Goal: Task Accomplishment & Management: Manage account settings

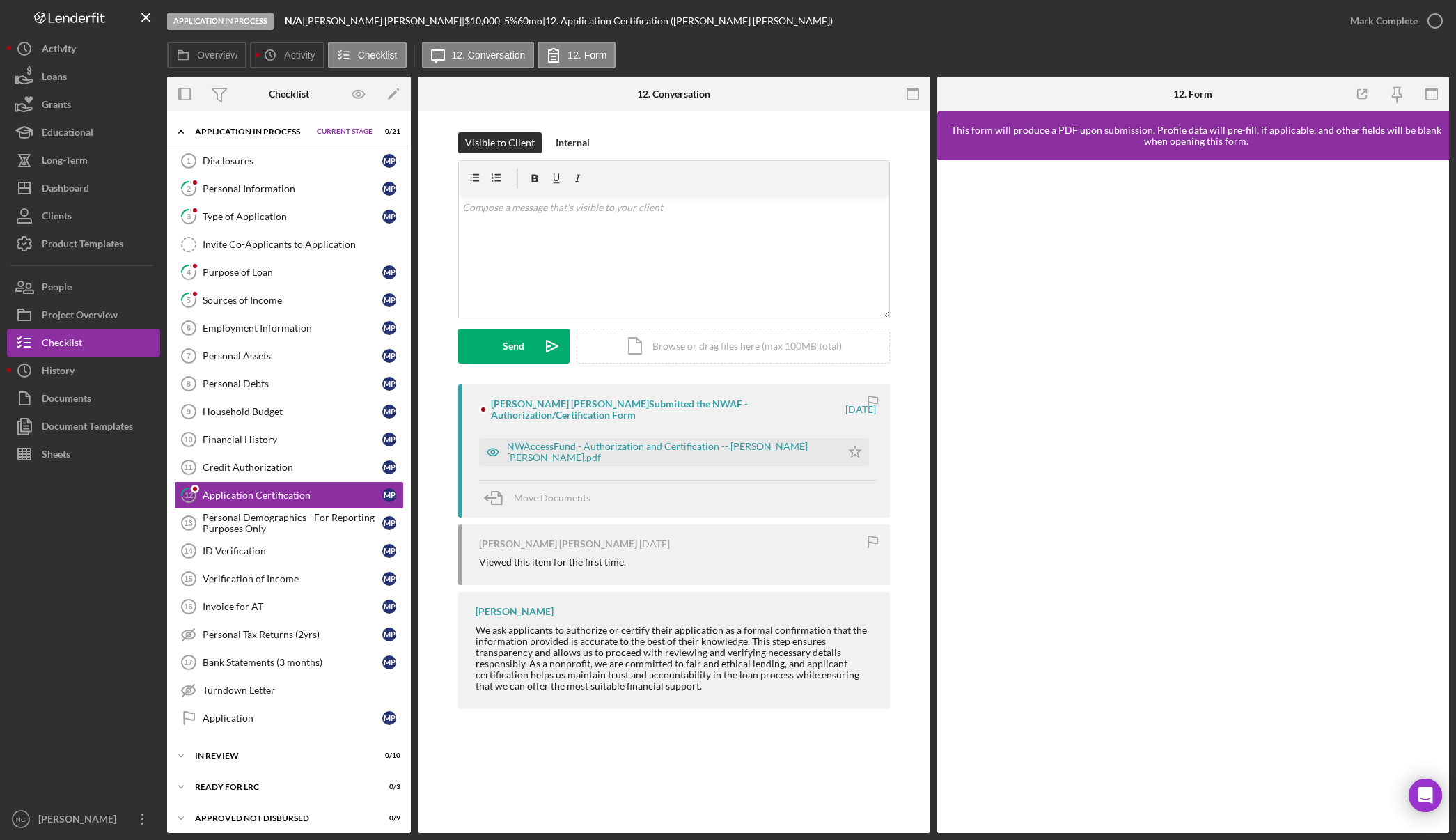
scroll to position [23, 0]
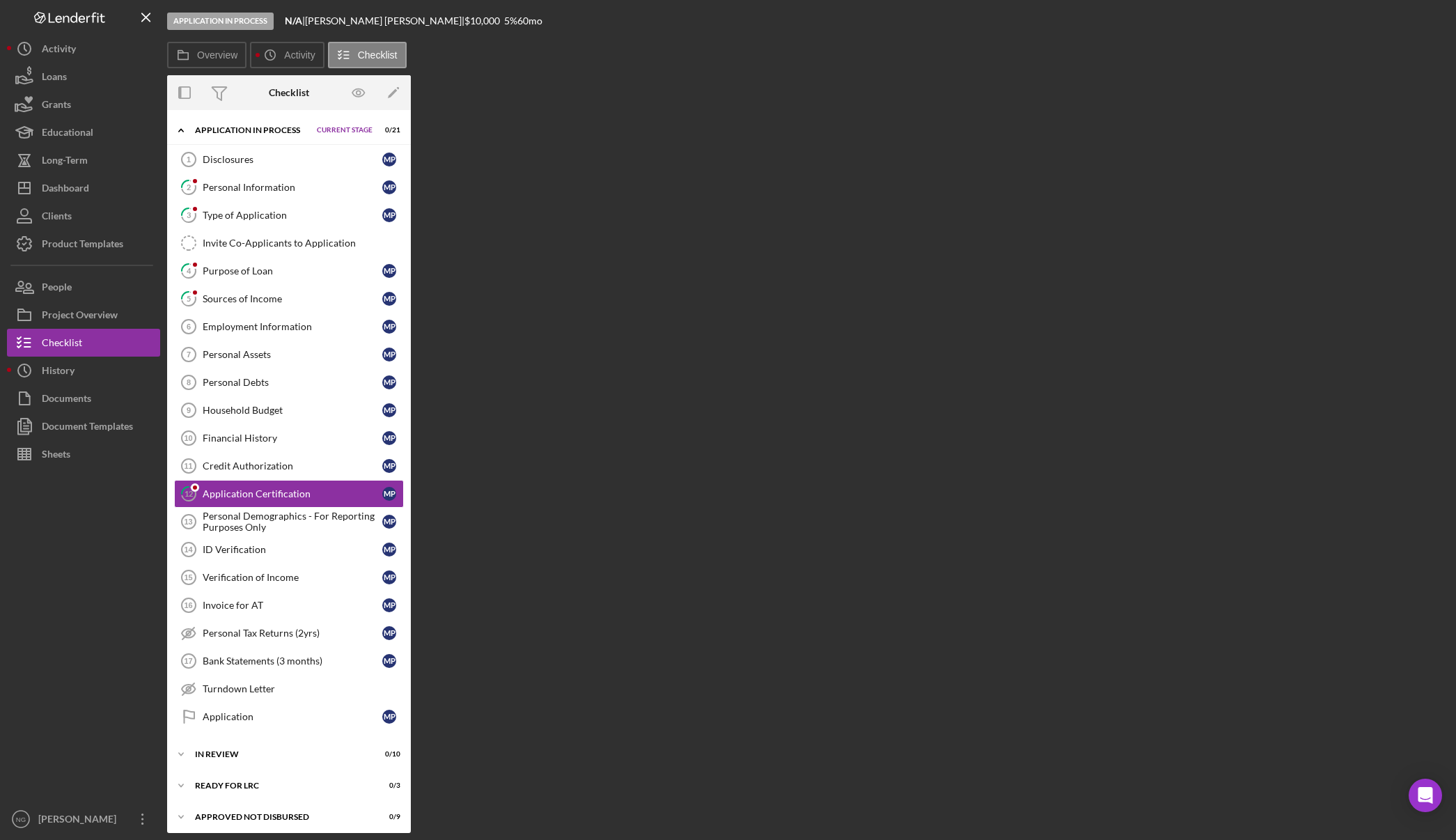
scroll to position [22, 0]
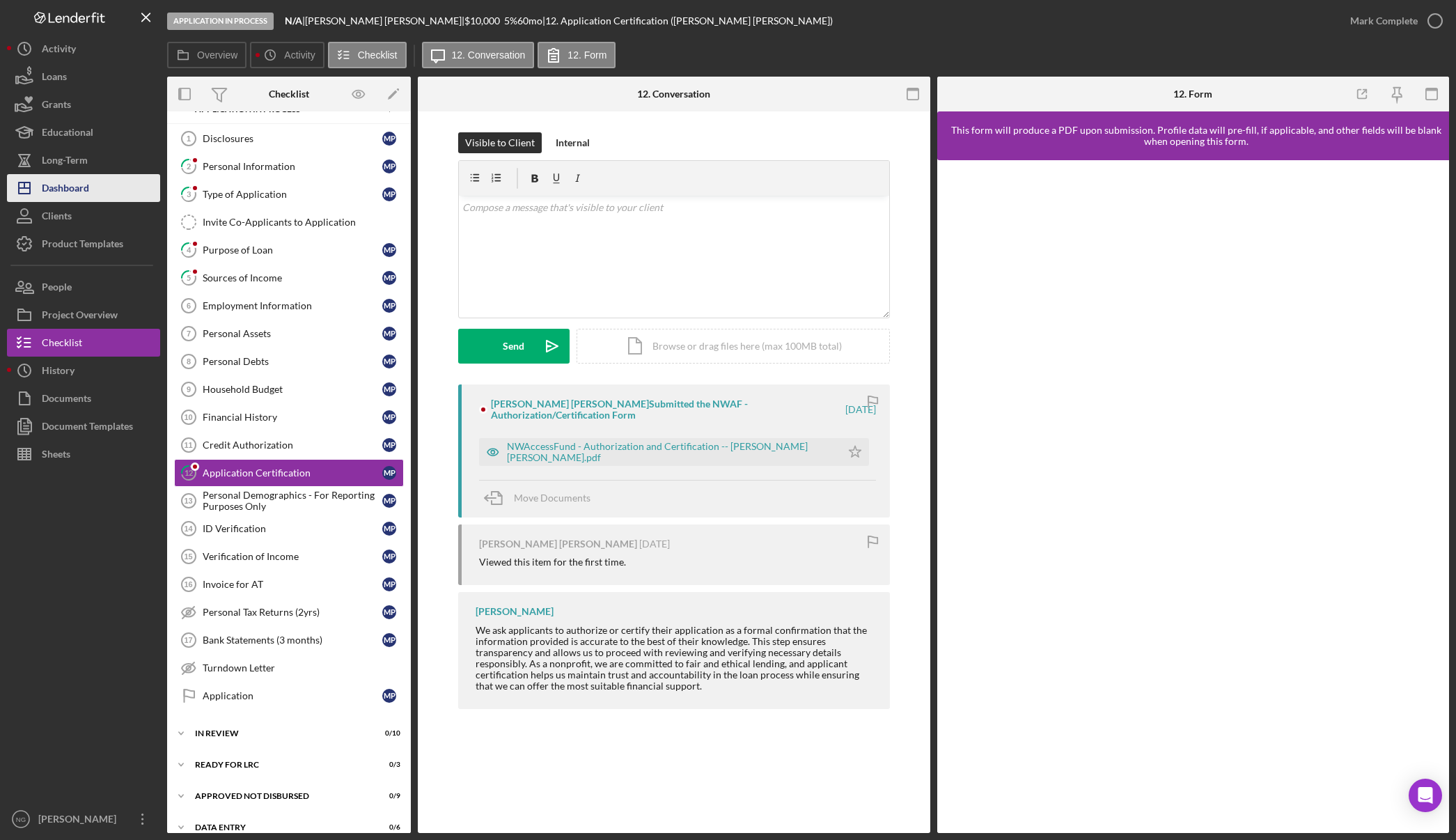
click at [113, 187] on button "Icon/Dashboard Dashboard" at bounding box center [83, 188] width 153 height 28
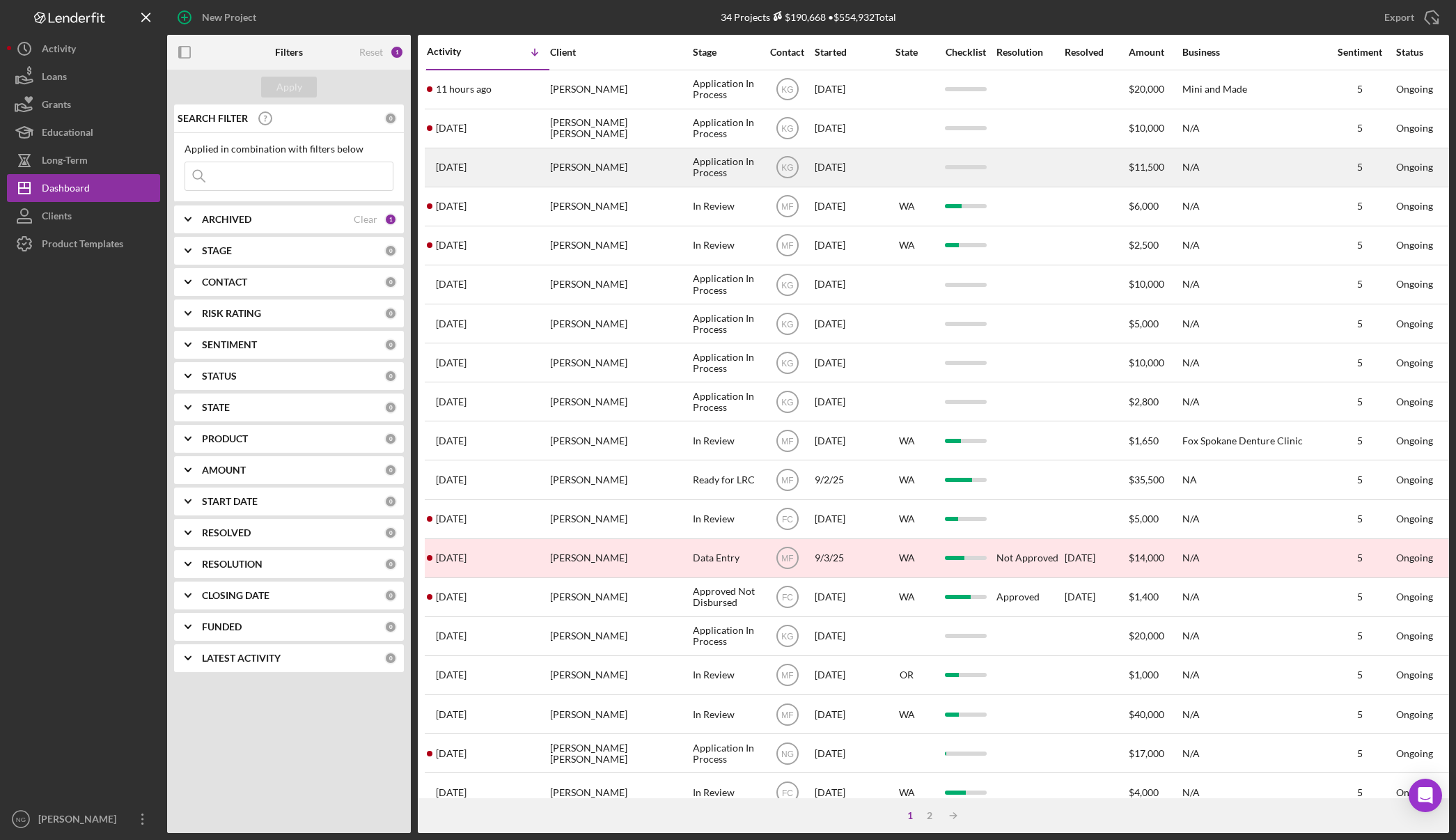
click at [630, 164] on div "[PERSON_NAME]" at bounding box center [619, 168] width 139 height 37
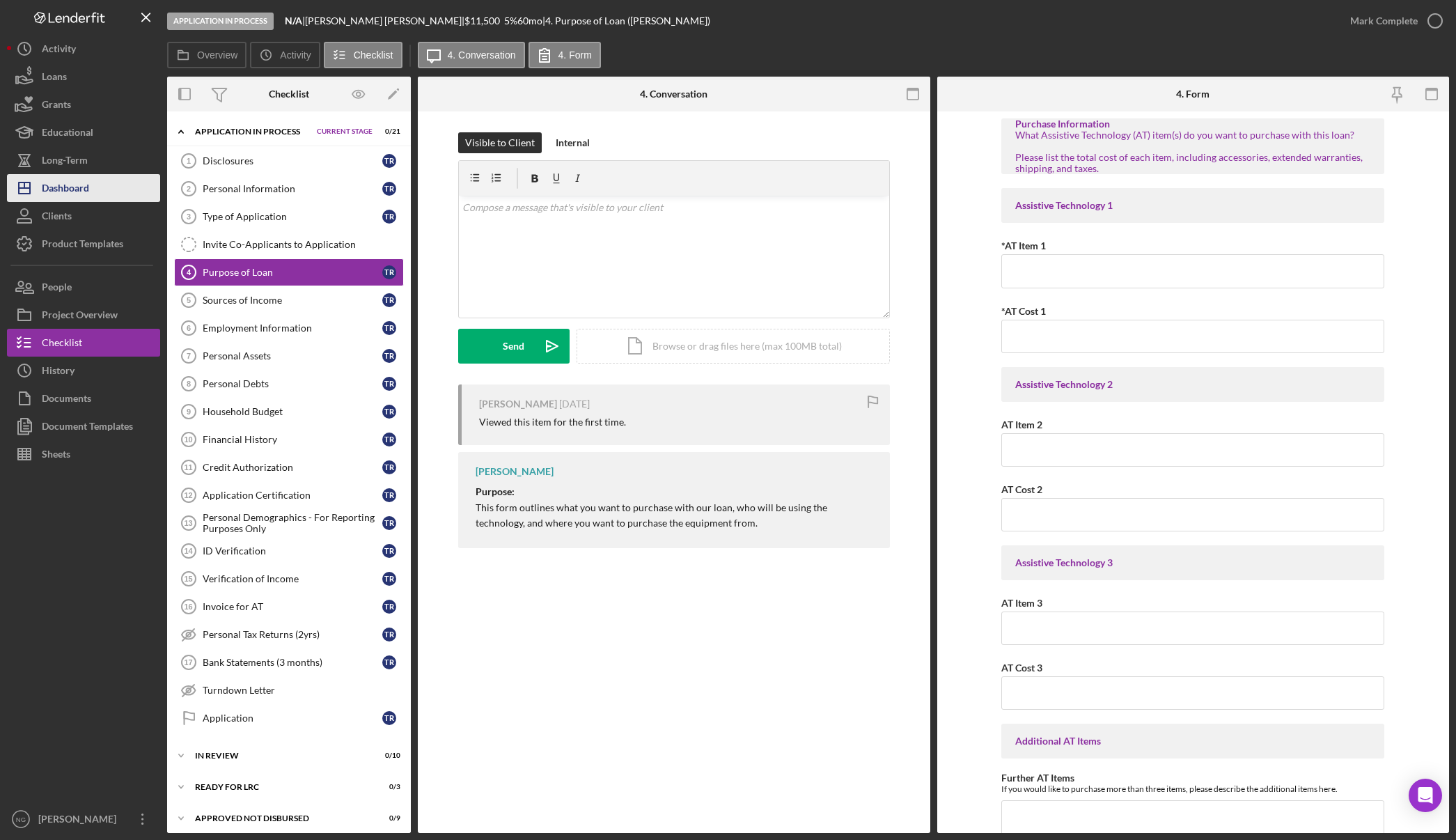
click at [63, 190] on div "Dashboard" at bounding box center [66, 190] width 47 height 31
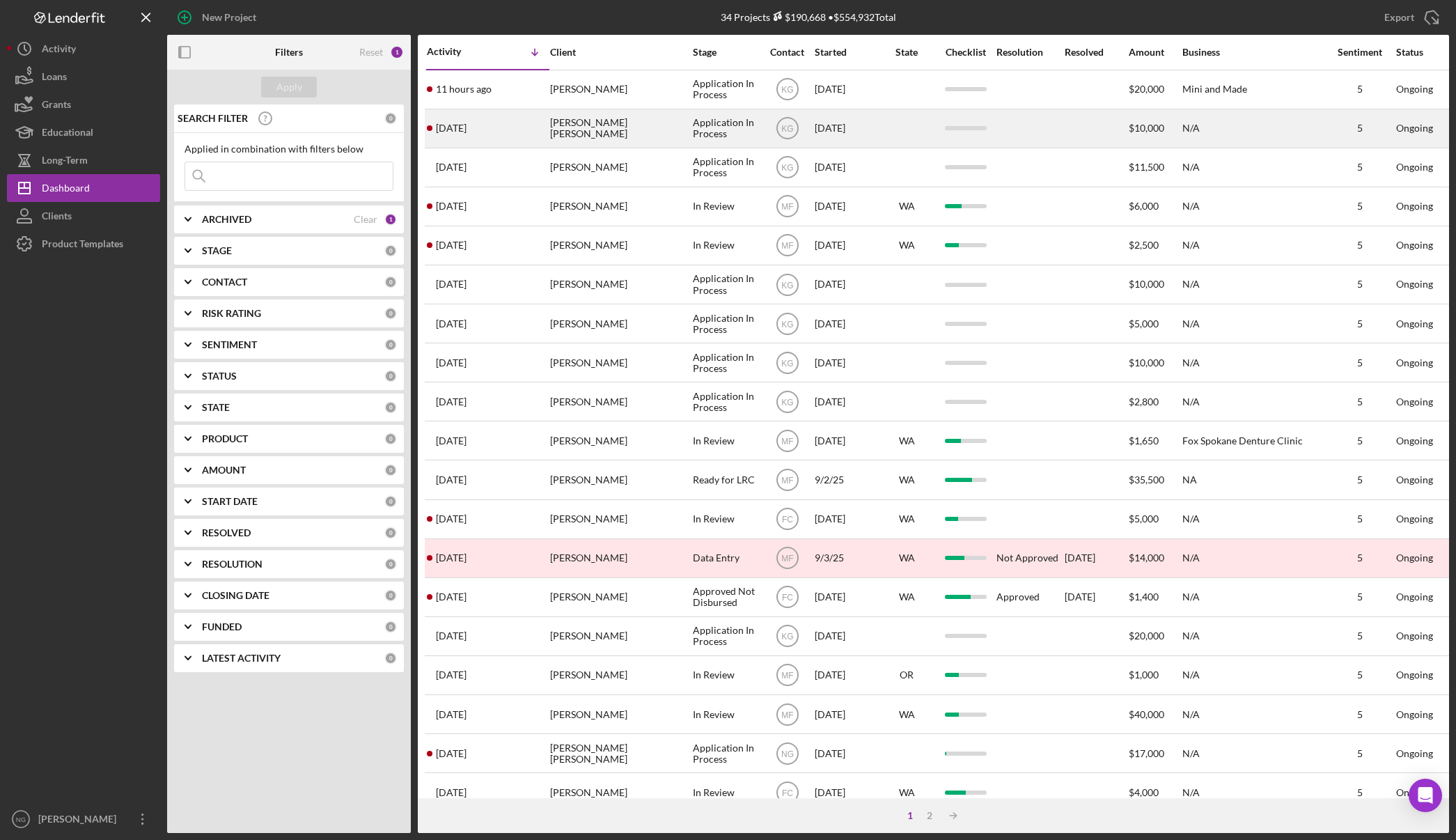
click at [575, 128] on div "[PERSON_NAME] [PERSON_NAME]" at bounding box center [619, 129] width 139 height 37
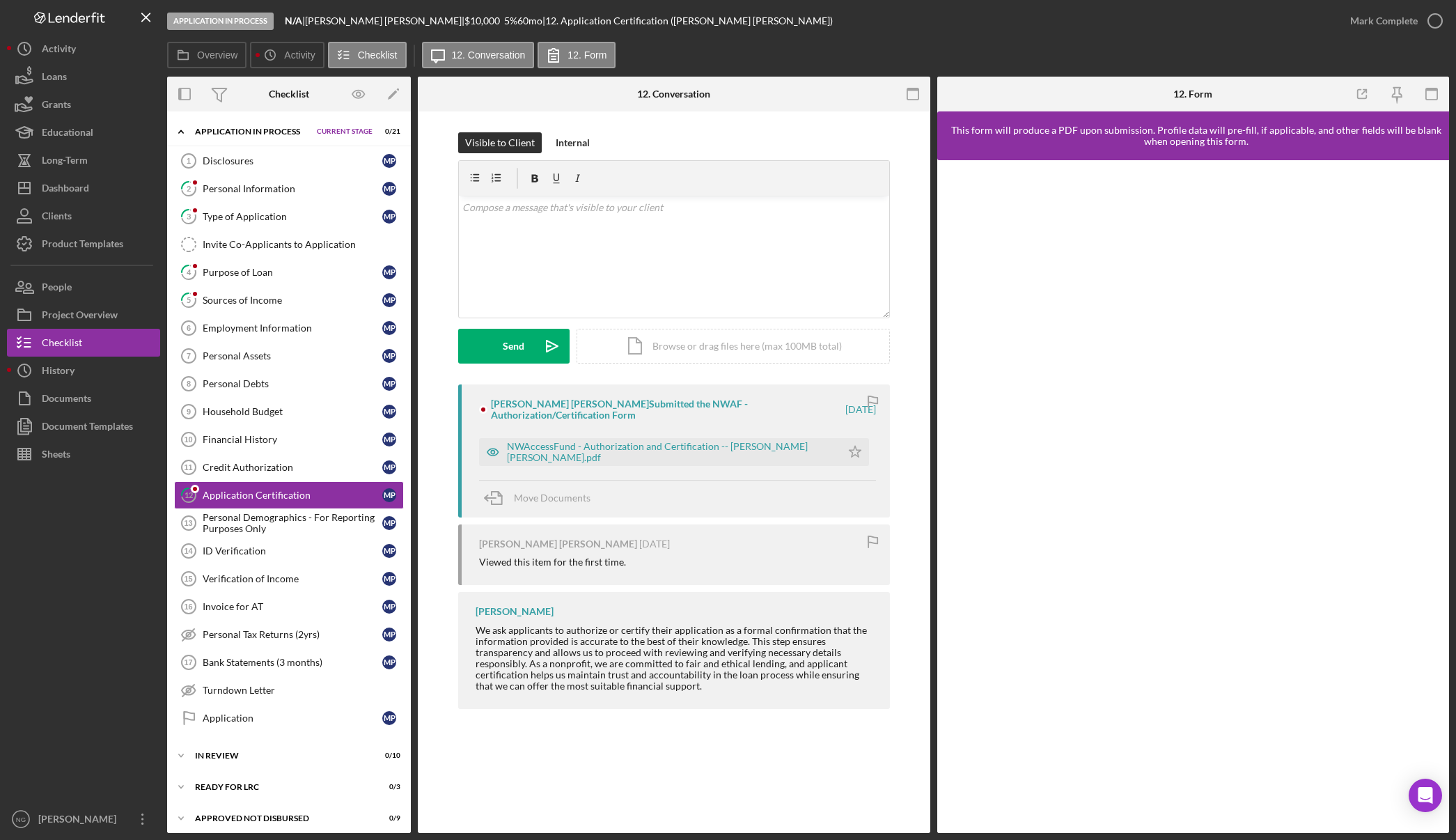
scroll to position [22, 0]
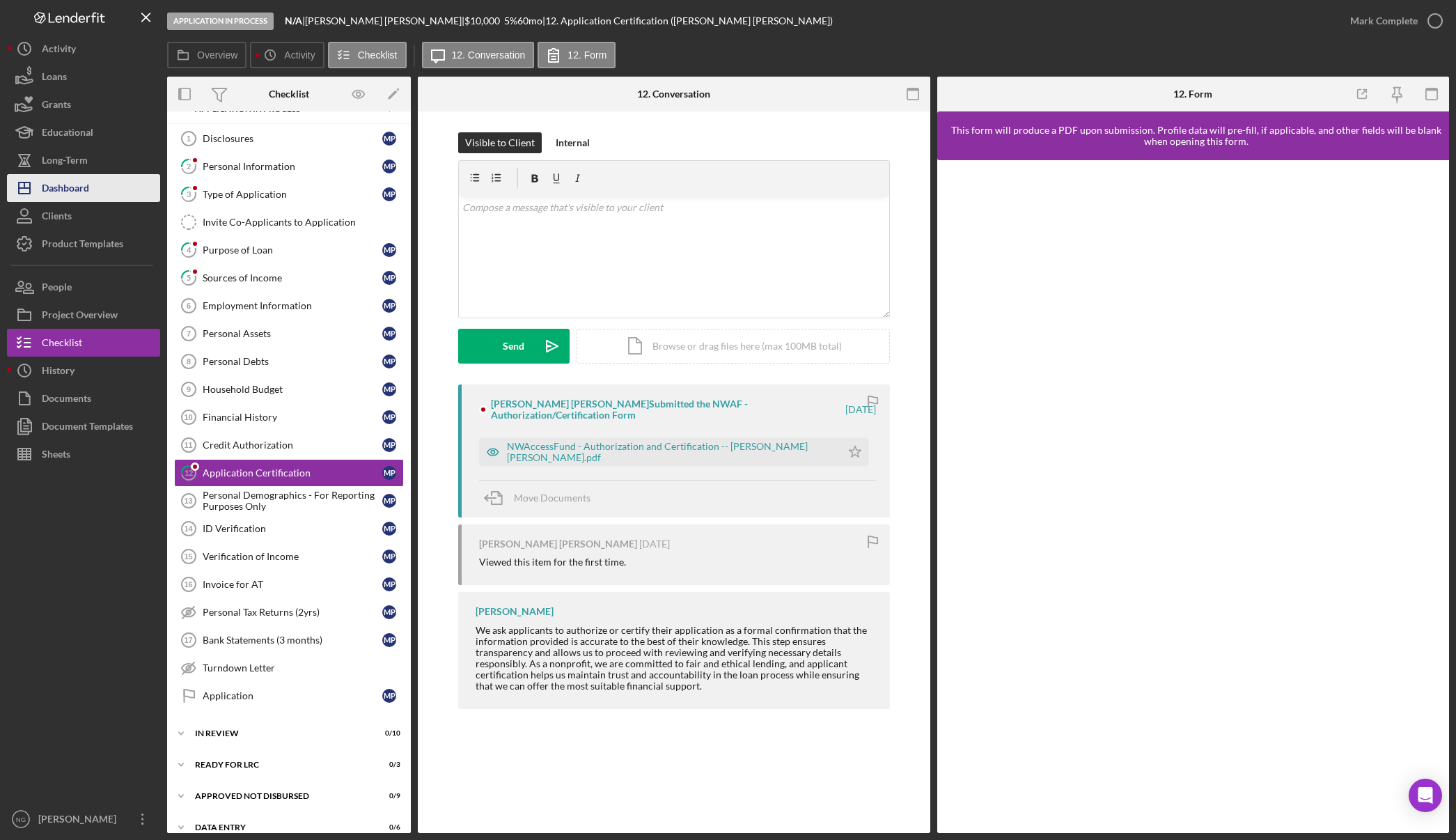
click at [72, 187] on div "Dashboard" at bounding box center [66, 190] width 47 height 31
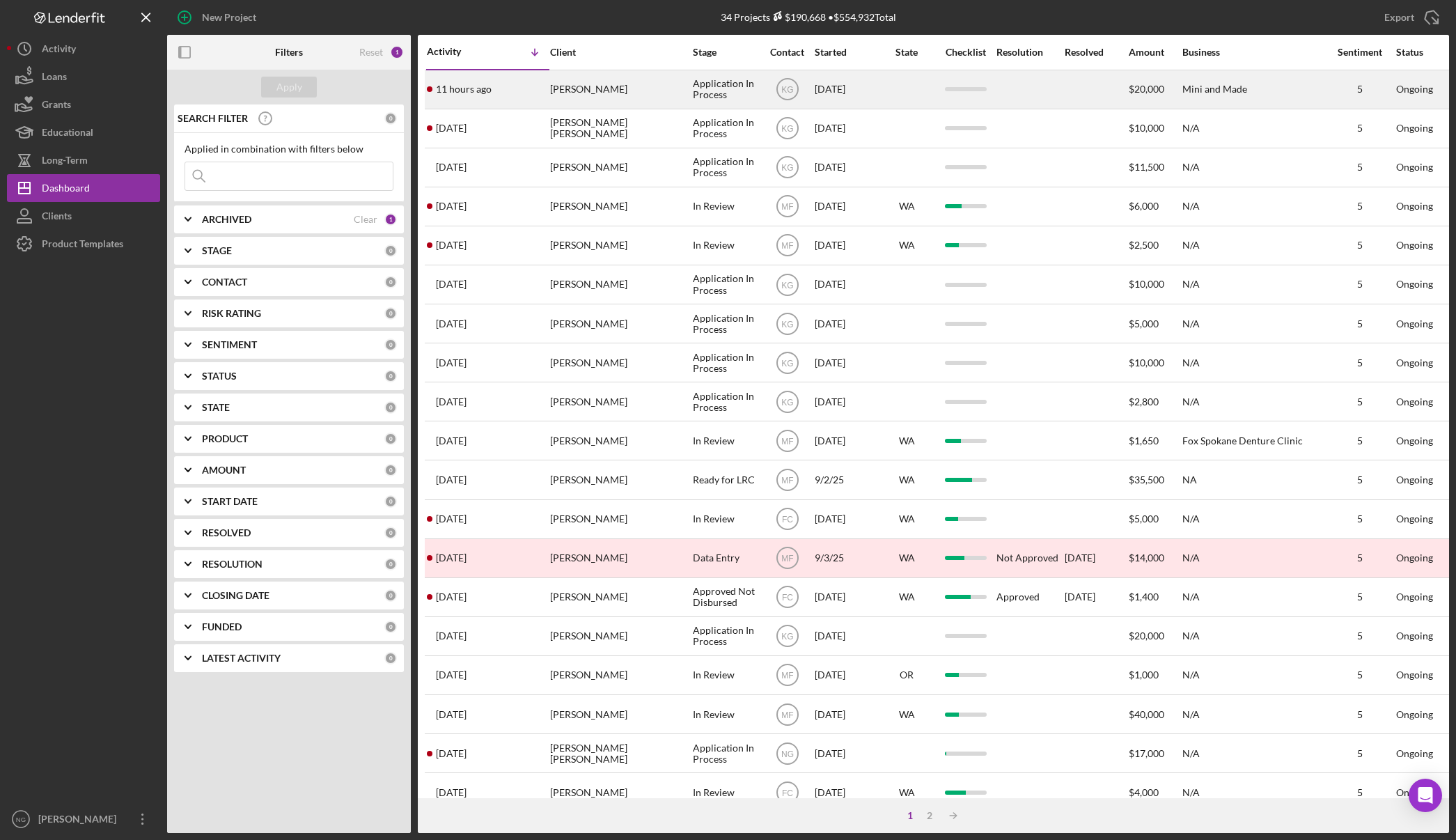
click at [469, 87] on time "11 hours ago" at bounding box center [464, 88] width 56 height 11
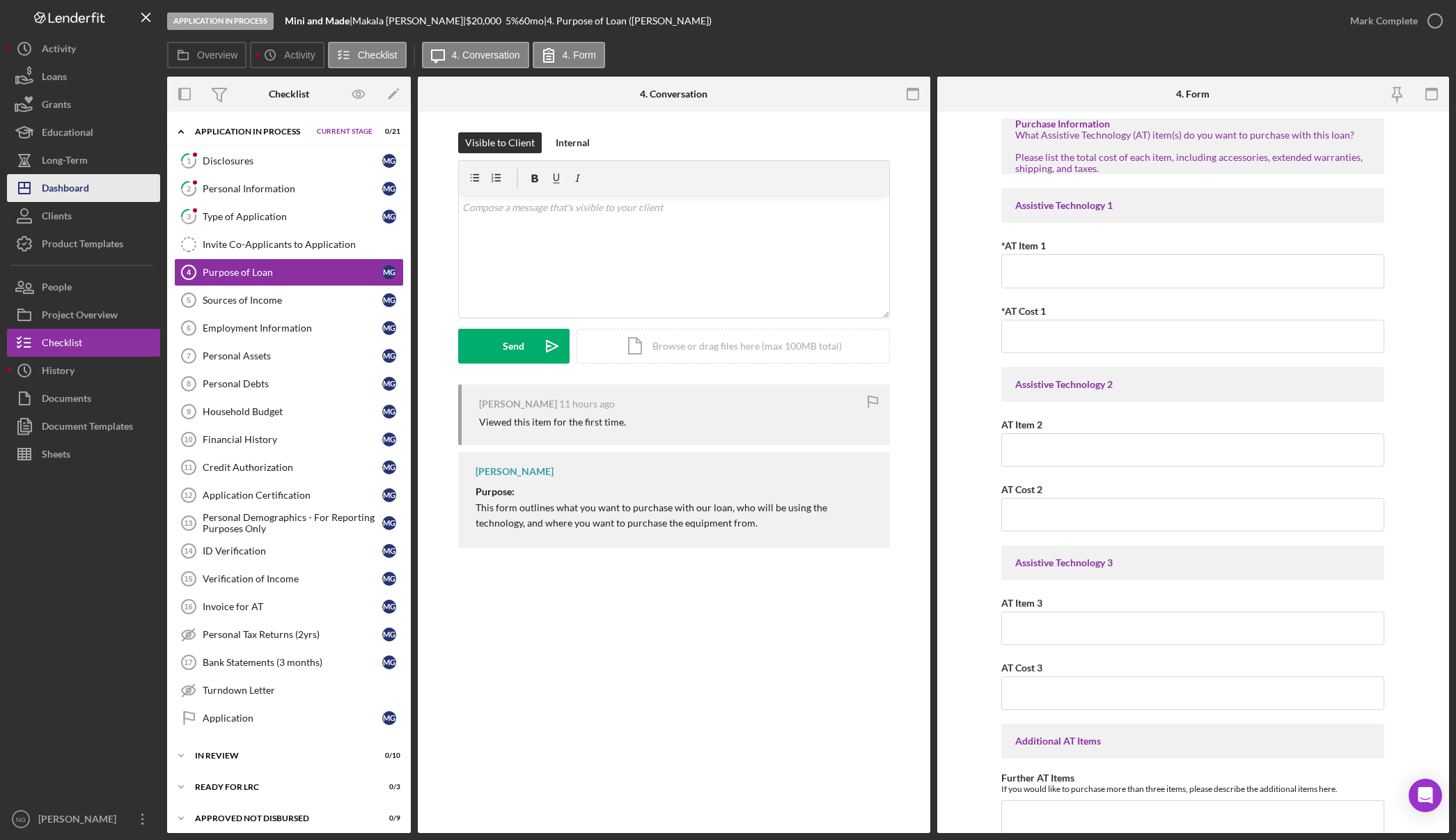
click at [71, 186] on div "Dashboard" at bounding box center [66, 190] width 47 height 31
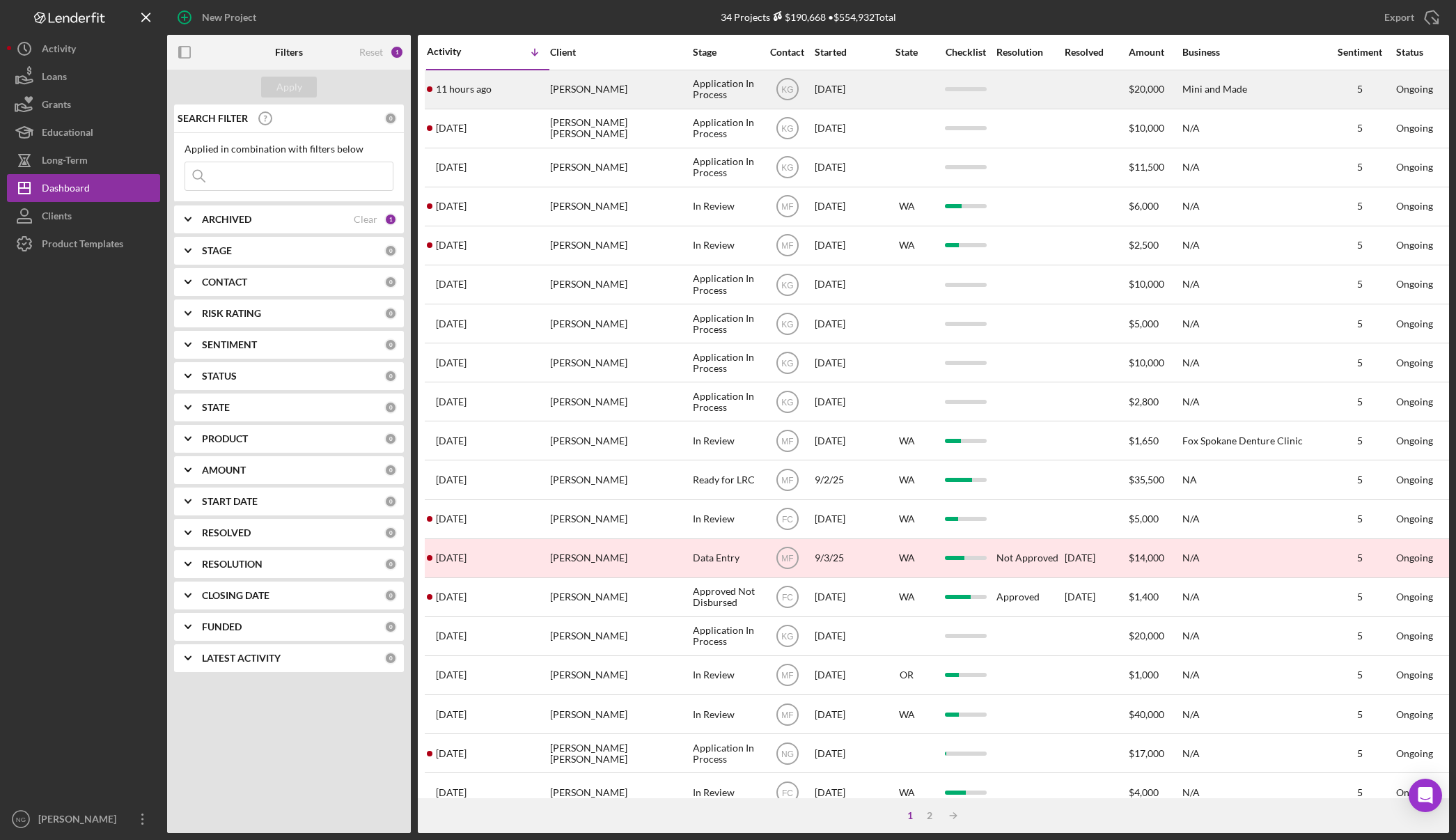
click at [485, 94] on time "11 hours ago" at bounding box center [464, 88] width 56 height 11
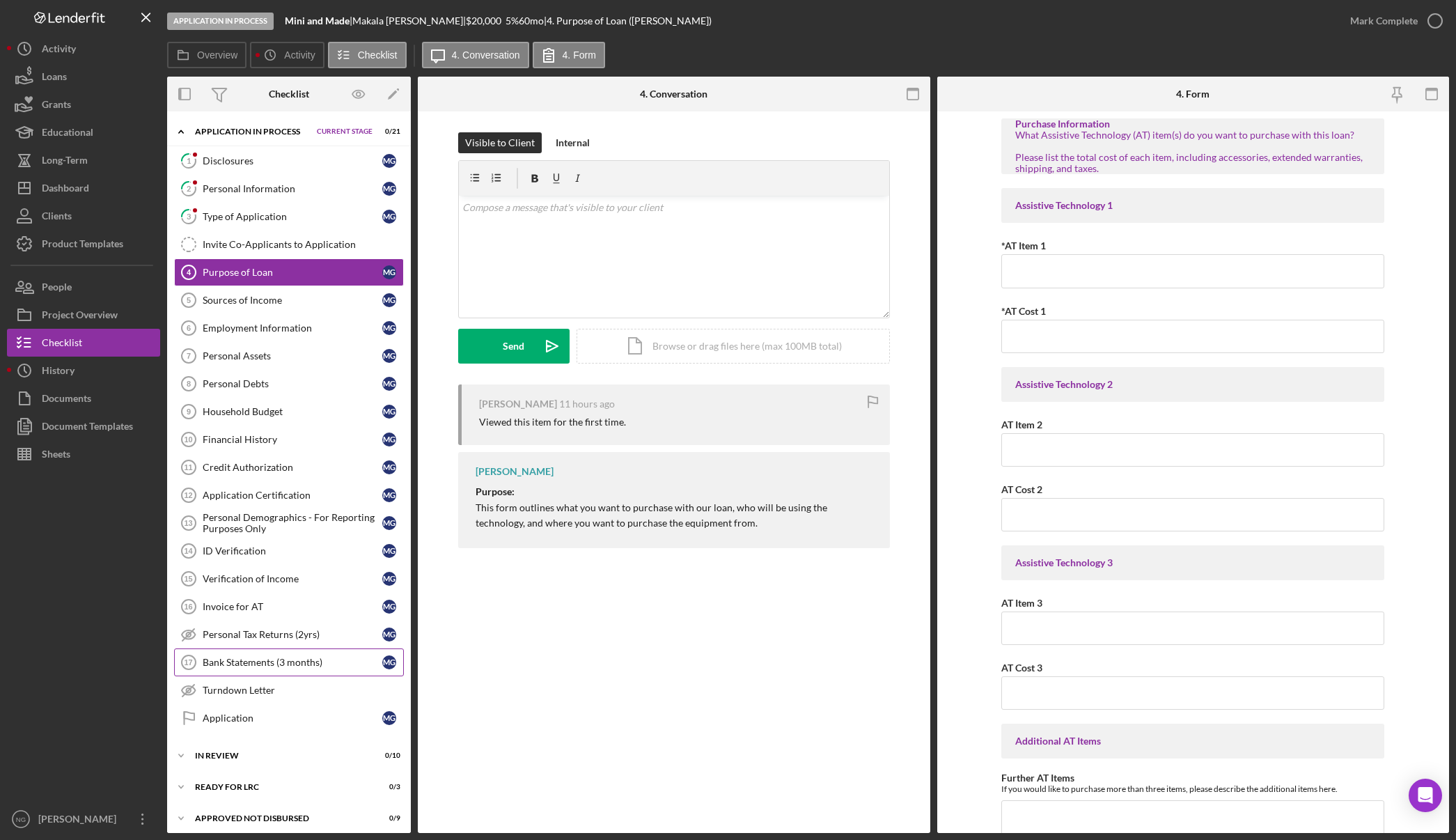
scroll to position [38, 0]
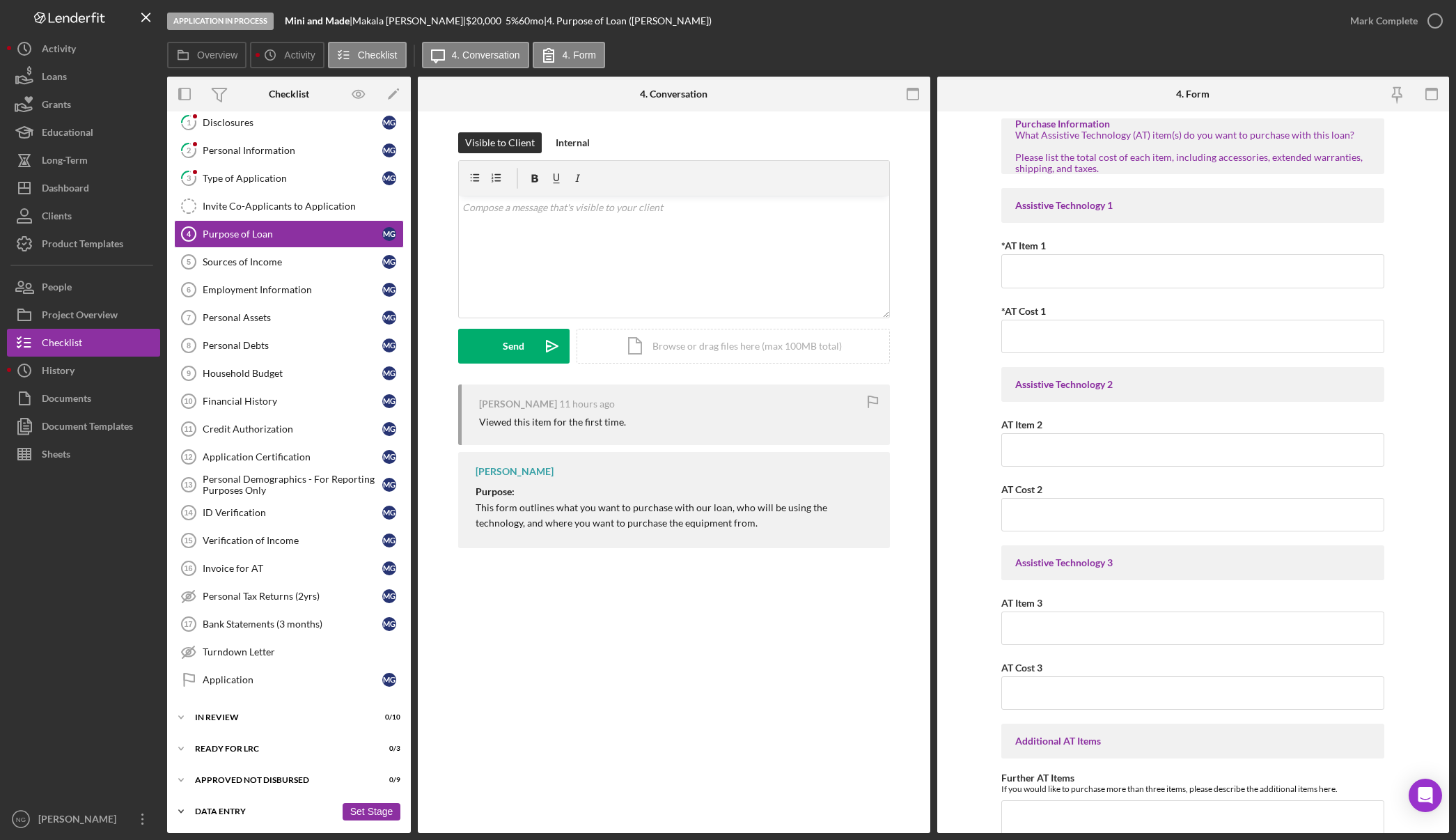
click at [234, 801] on div "Icon/Expander Data Entry 0 / 6 Set Stage" at bounding box center [288, 811] width 243 height 28
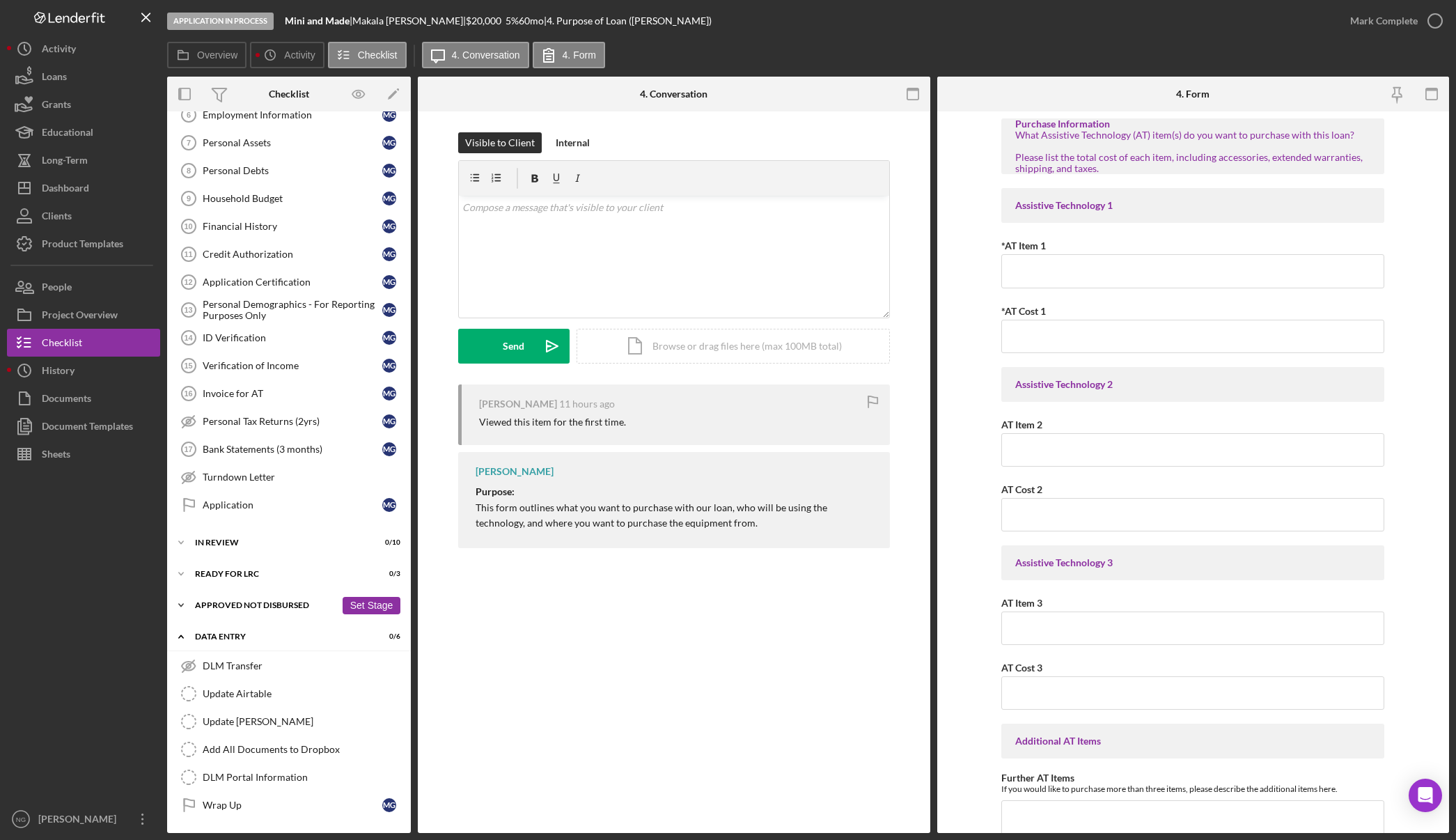
click at [255, 606] on div "Approved Not Disbursed" at bounding box center [265, 606] width 141 height 8
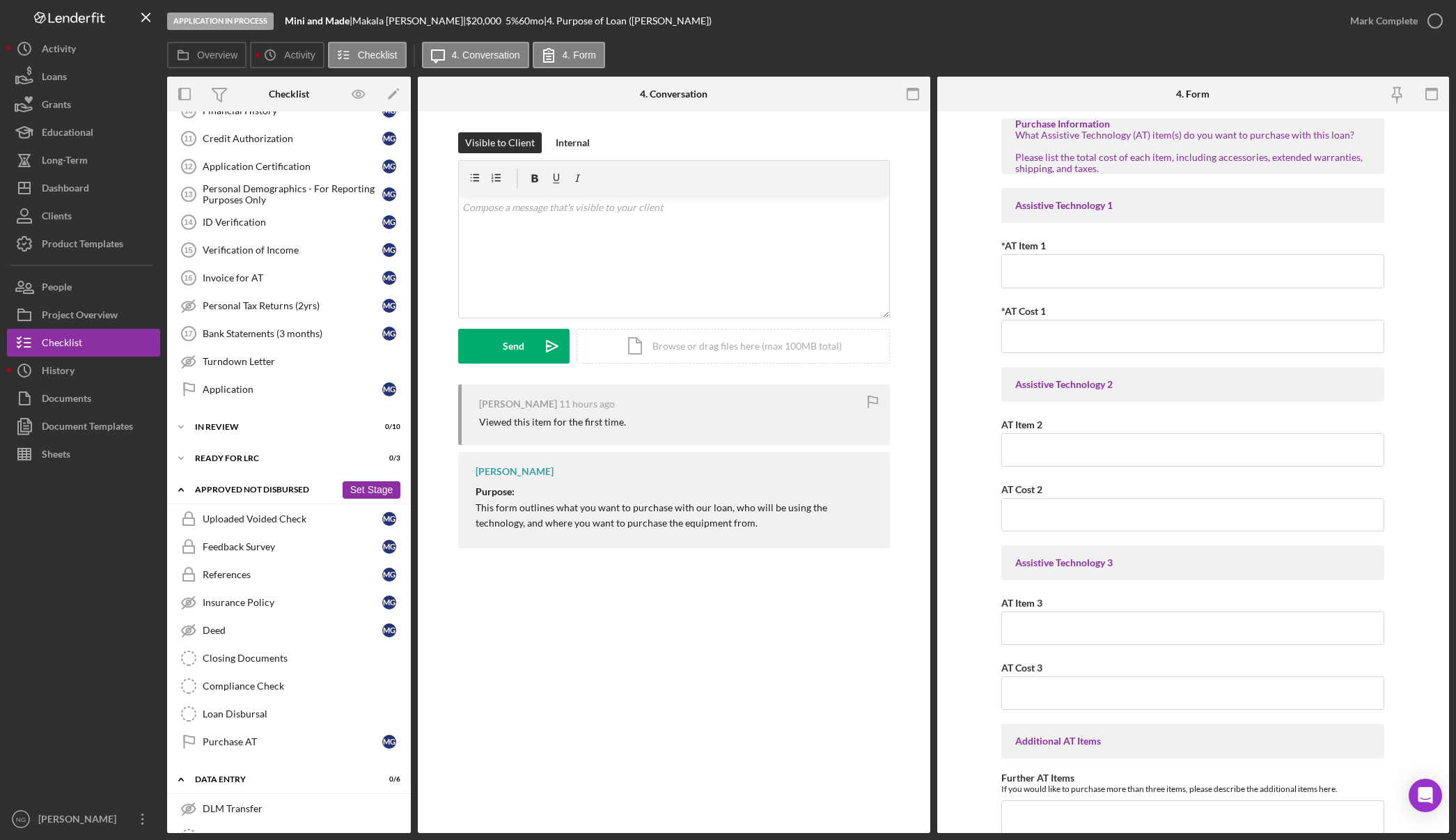
scroll to position [352, 0]
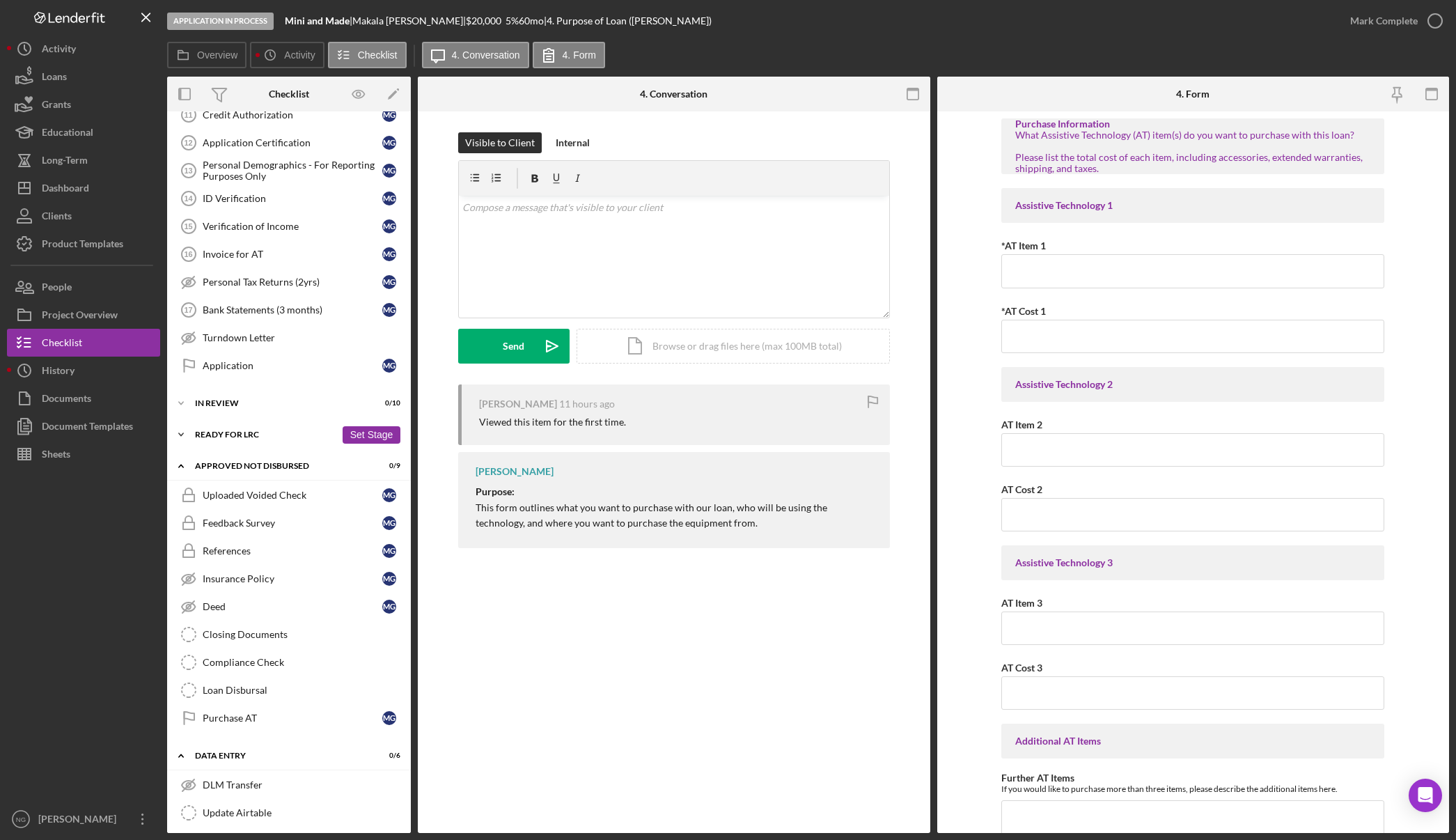
click at [291, 442] on div "Icon/Expander Ready for LRC 0 / 3 Set Stage" at bounding box center [288, 434] width 243 height 28
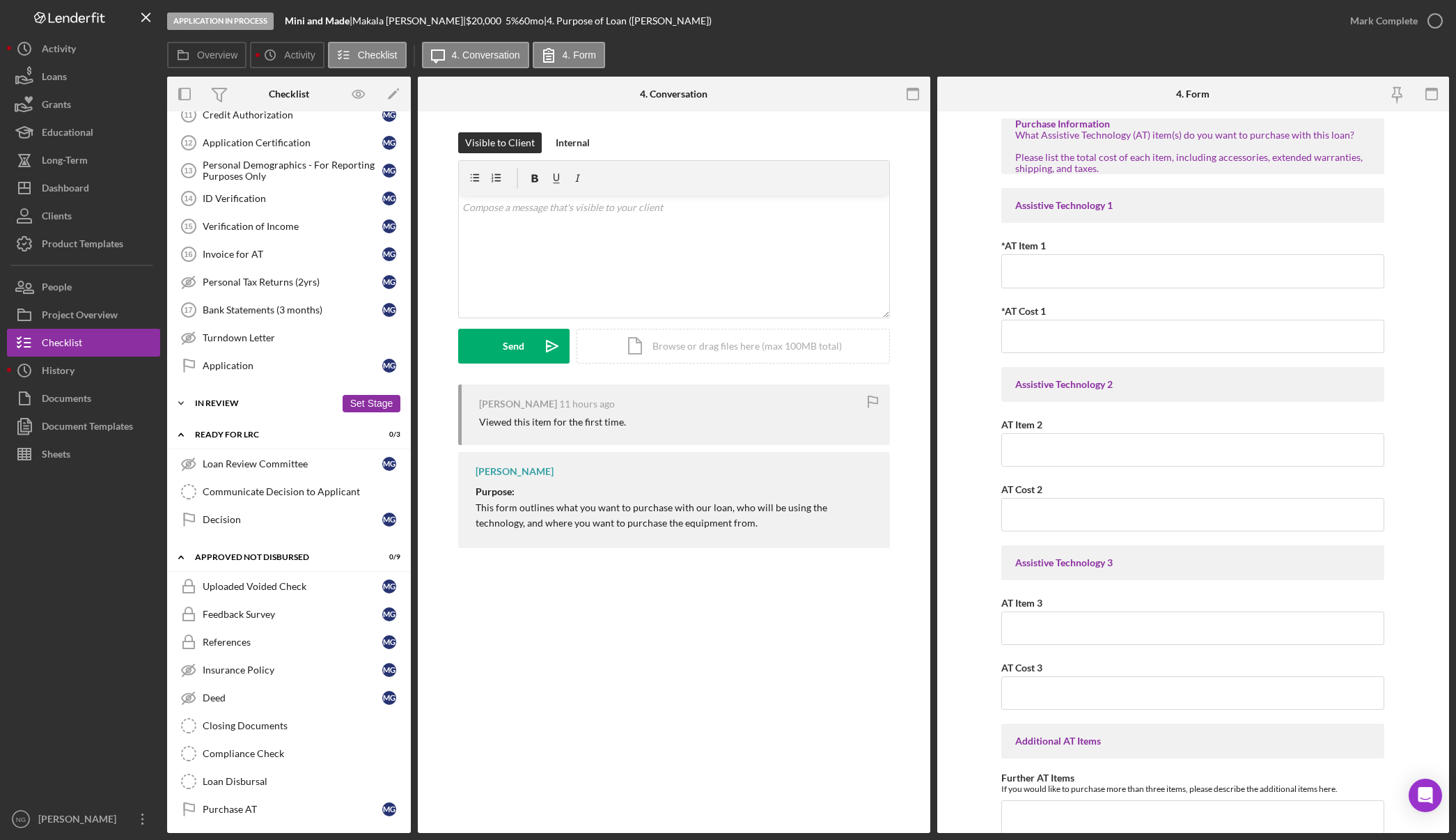
click at [248, 406] on div "In Review" at bounding box center [265, 404] width 141 height 8
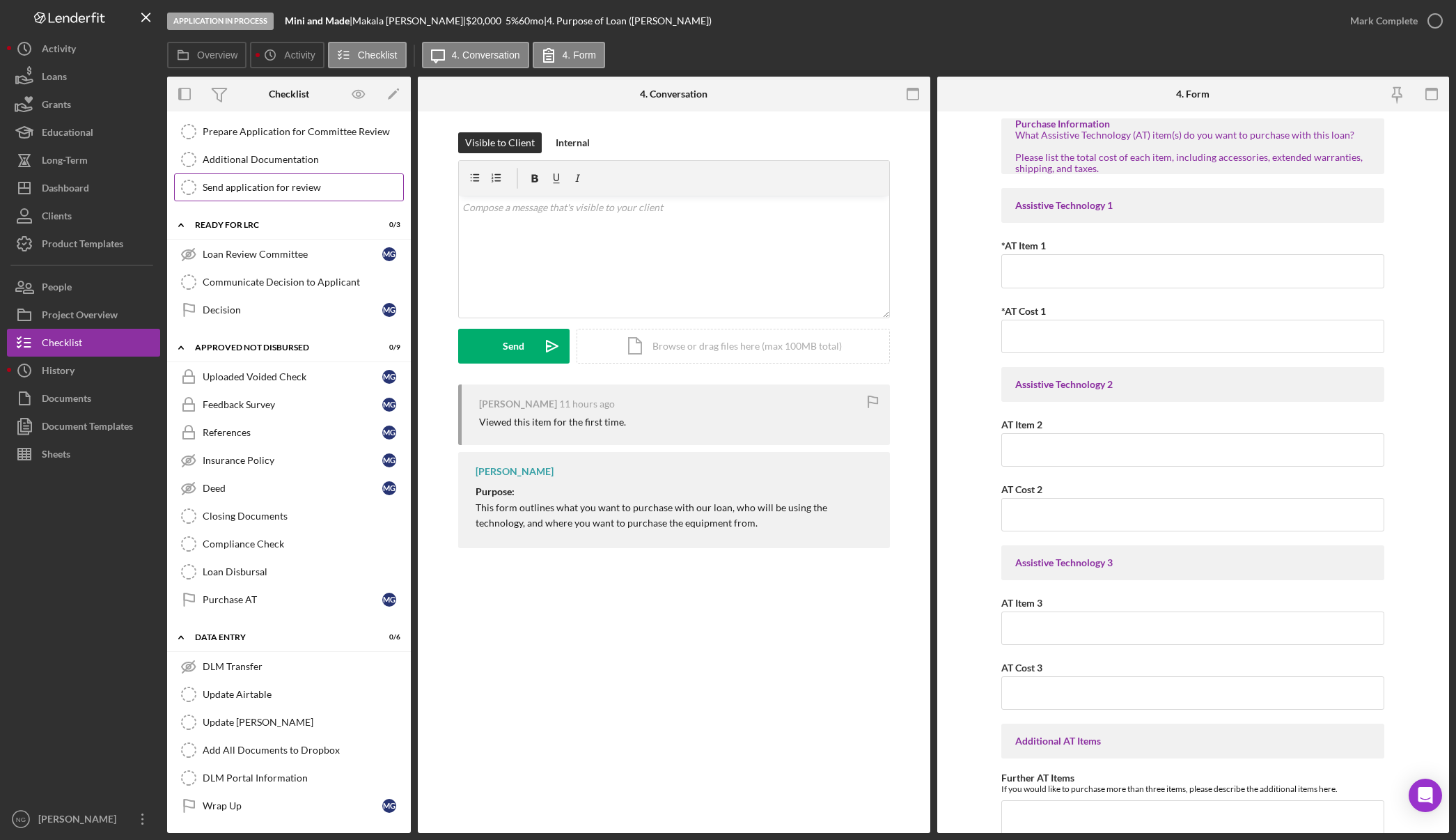
scroll to position [849, 0]
click at [291, 748] on div "Add All Documents to Dropbox" at bounding box center [303, 749] width 200 height 11
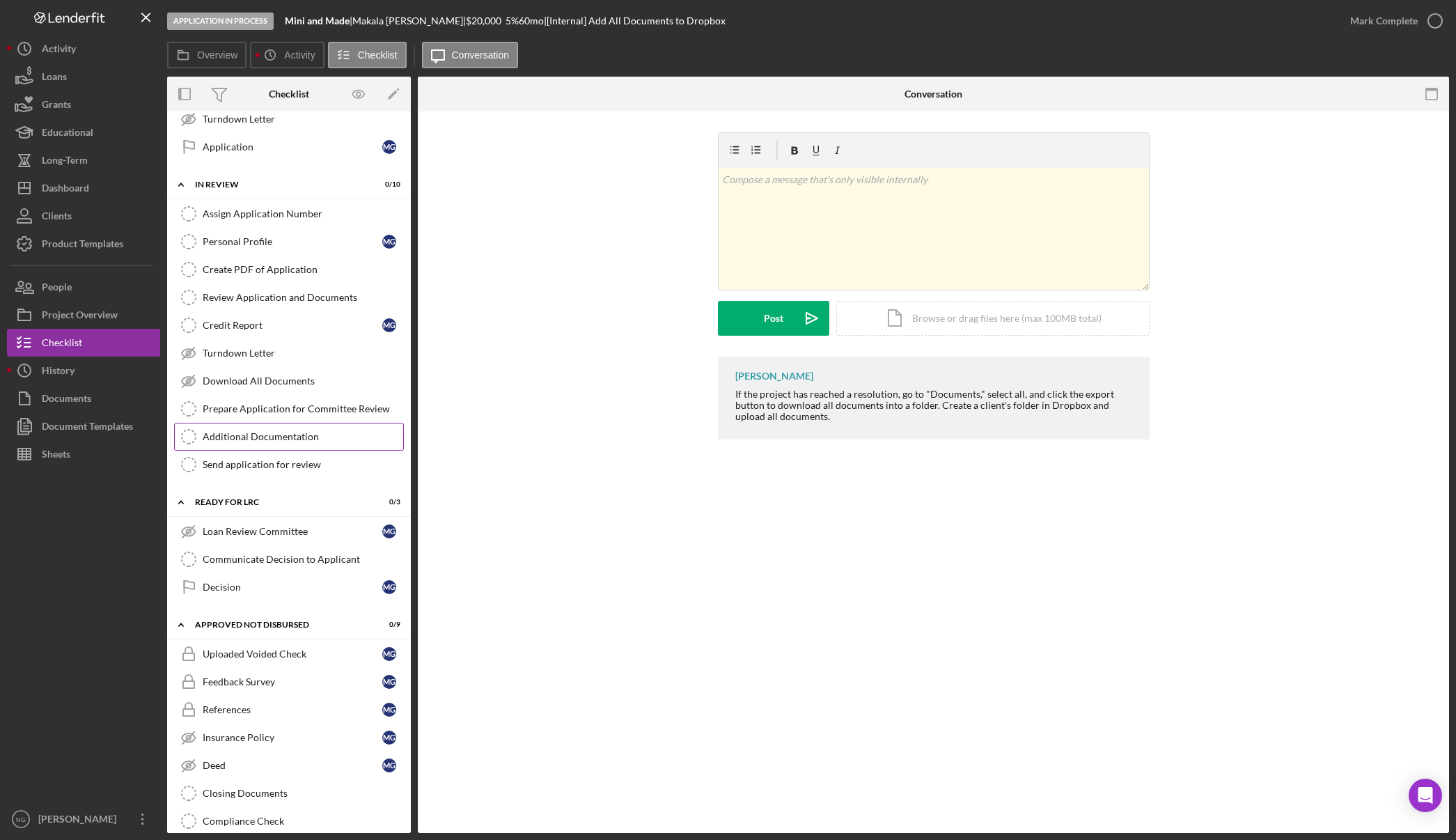
scroll to position [627, 0]
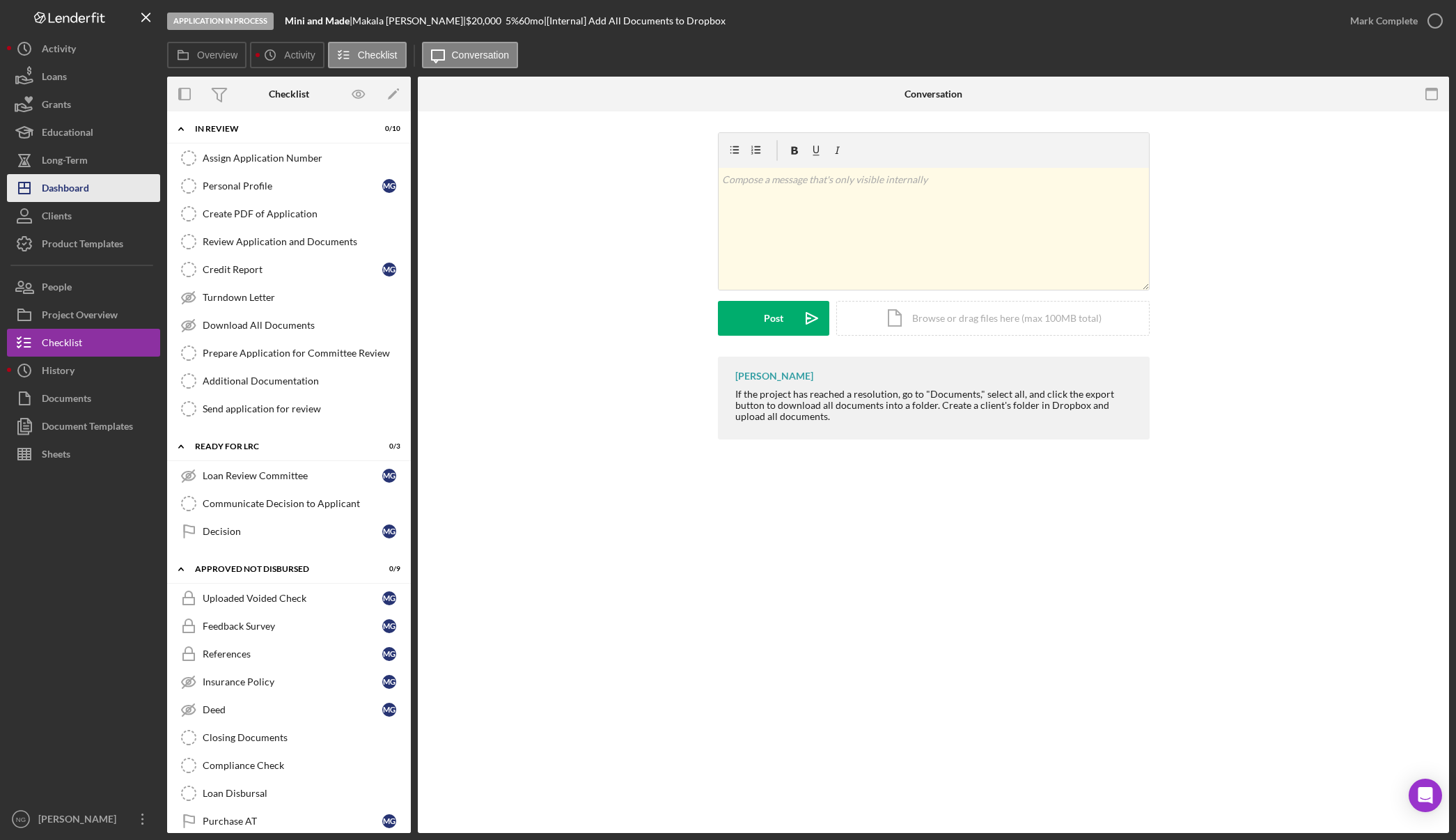
click at [94, 186] on button "Icon/Dashboard Dashboard" at bounding box center [83, 188] width 153 height 28
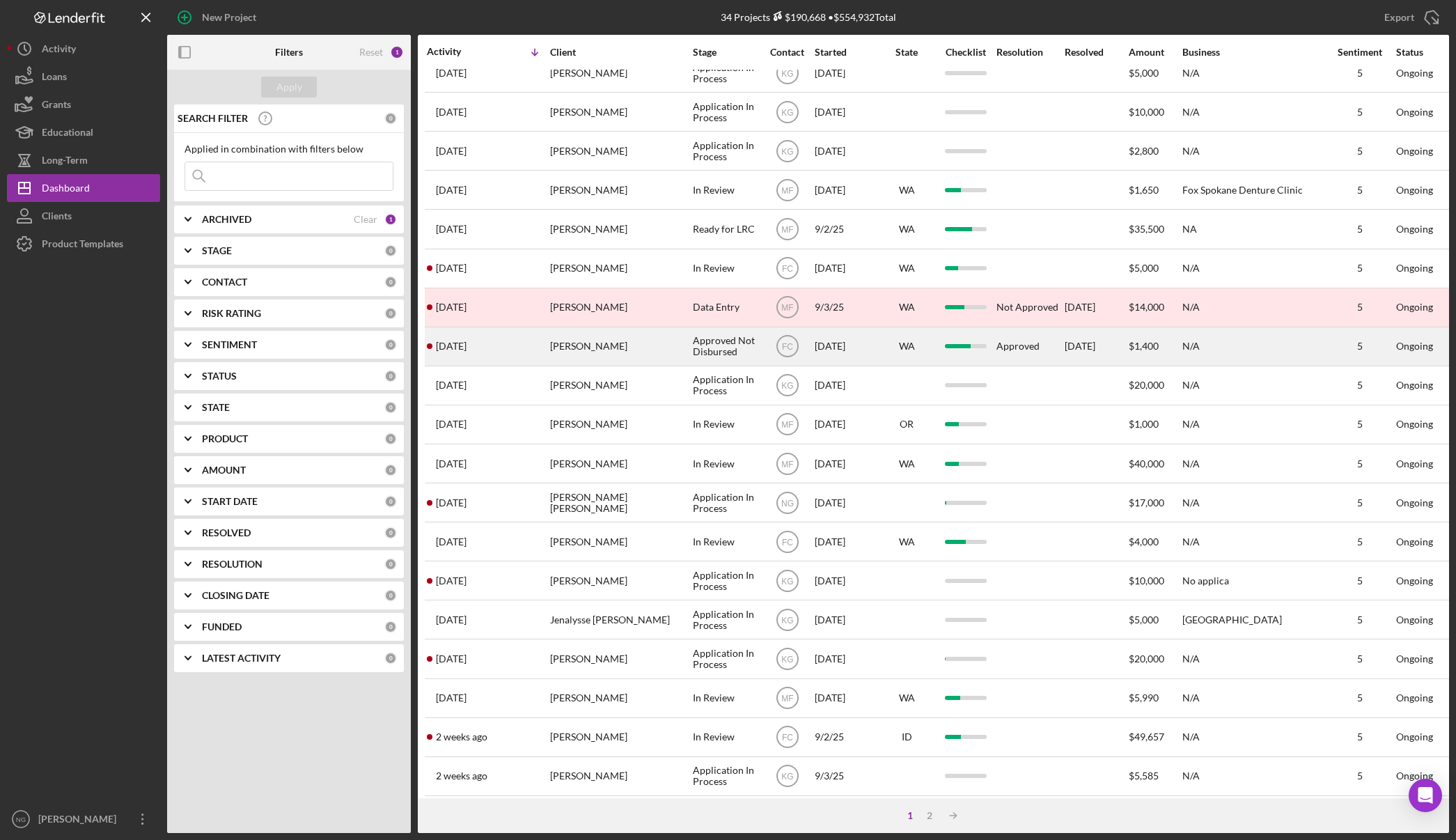
scroll to position [266, 0]
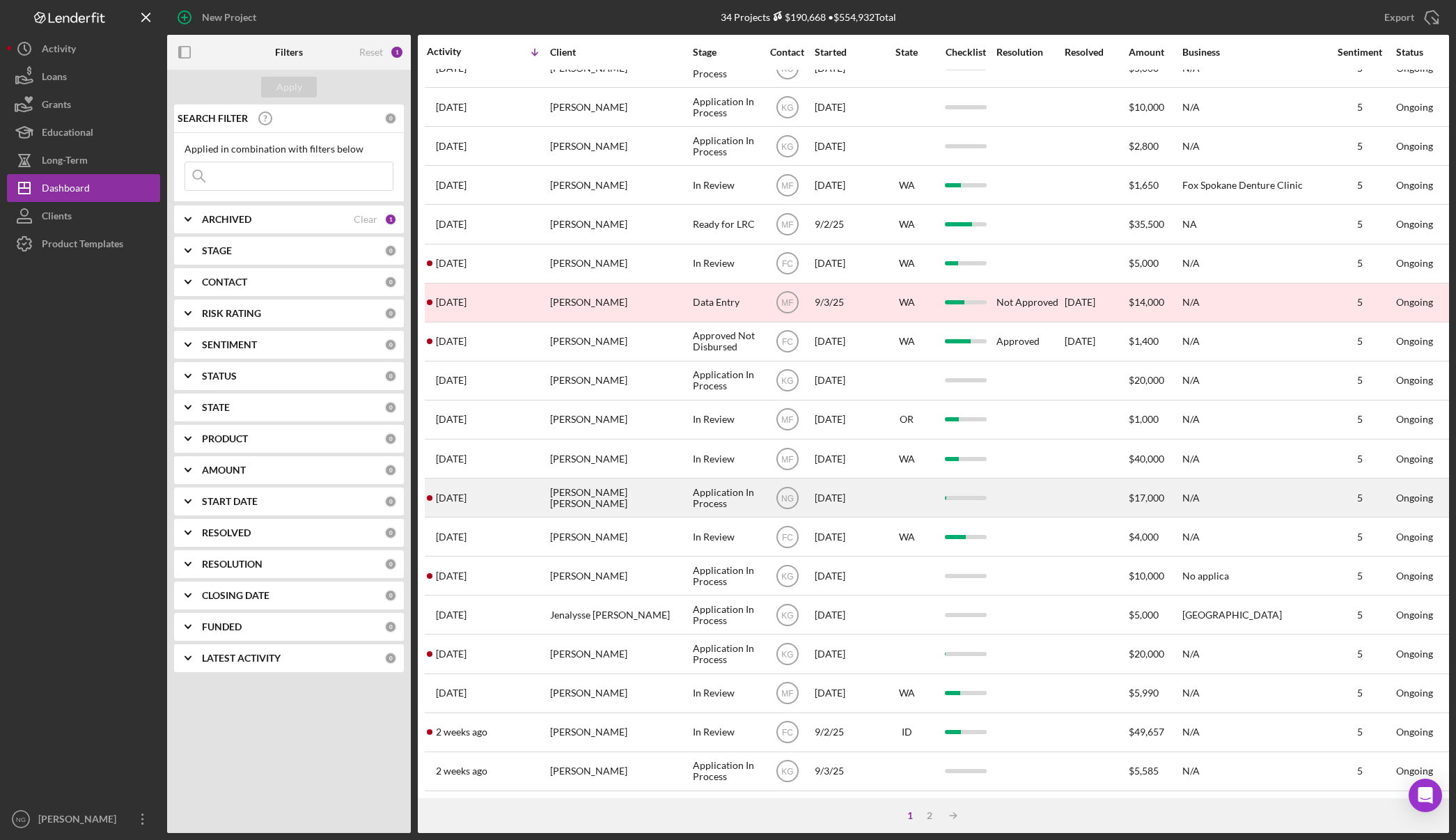
click at [578, 485] on div "[PERSON_NAME] [PERSON_NAME]" at bounding box center [619, 498] width 139 height 37
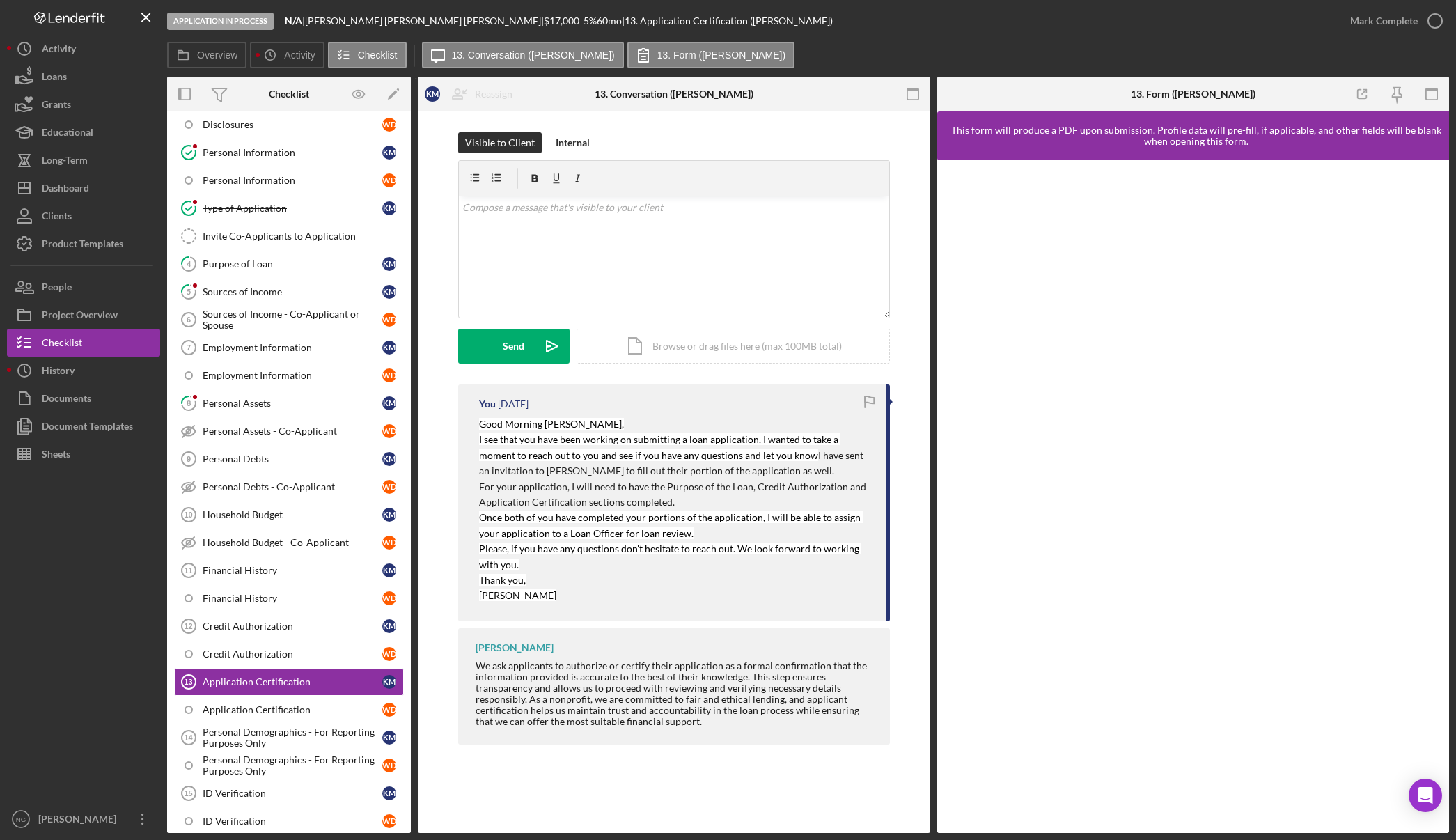
scroll to position [25, 0]
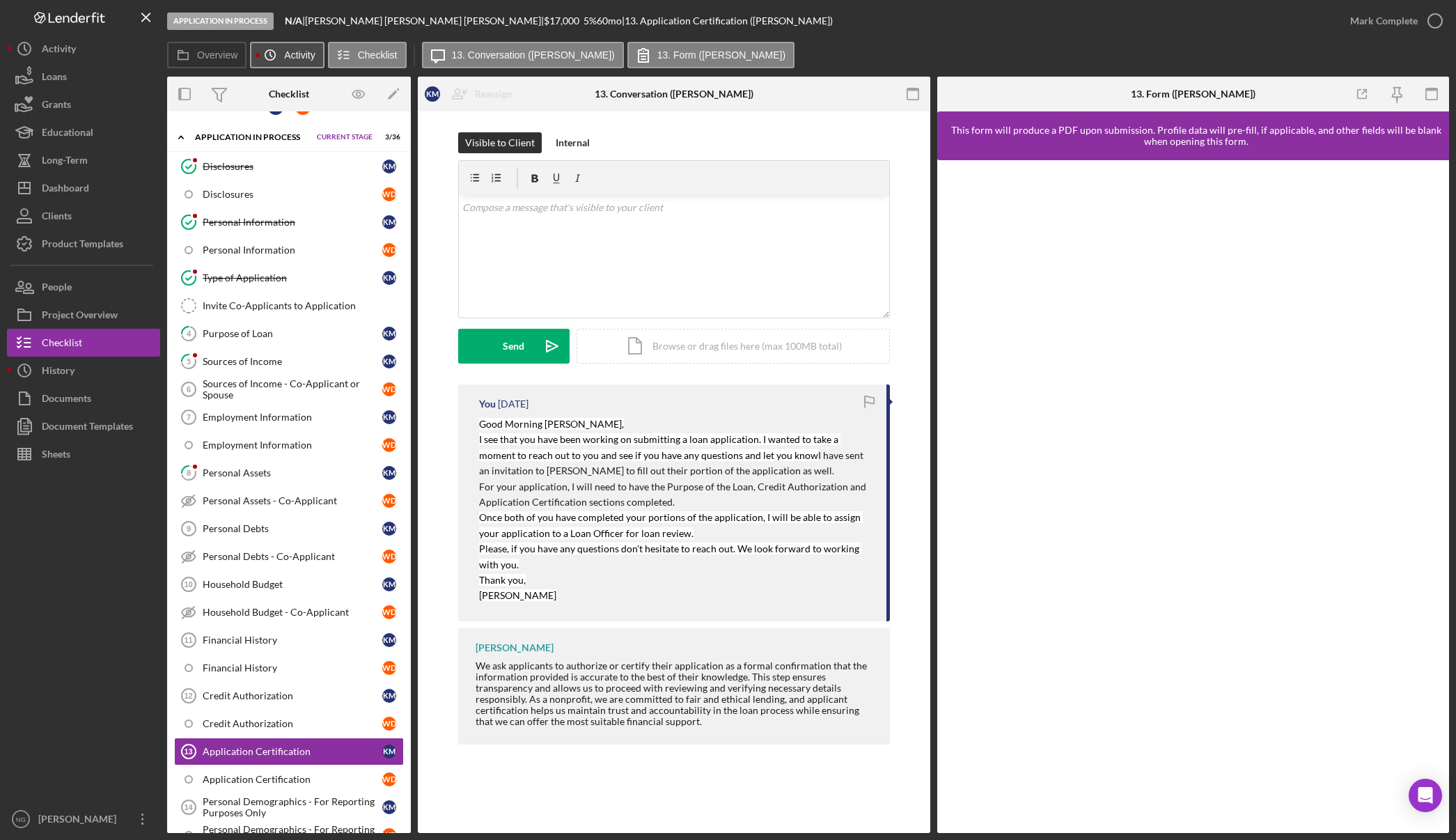
click at [296, 58] on label "Activity" at bounding box center [299, 55] width 30 height 11
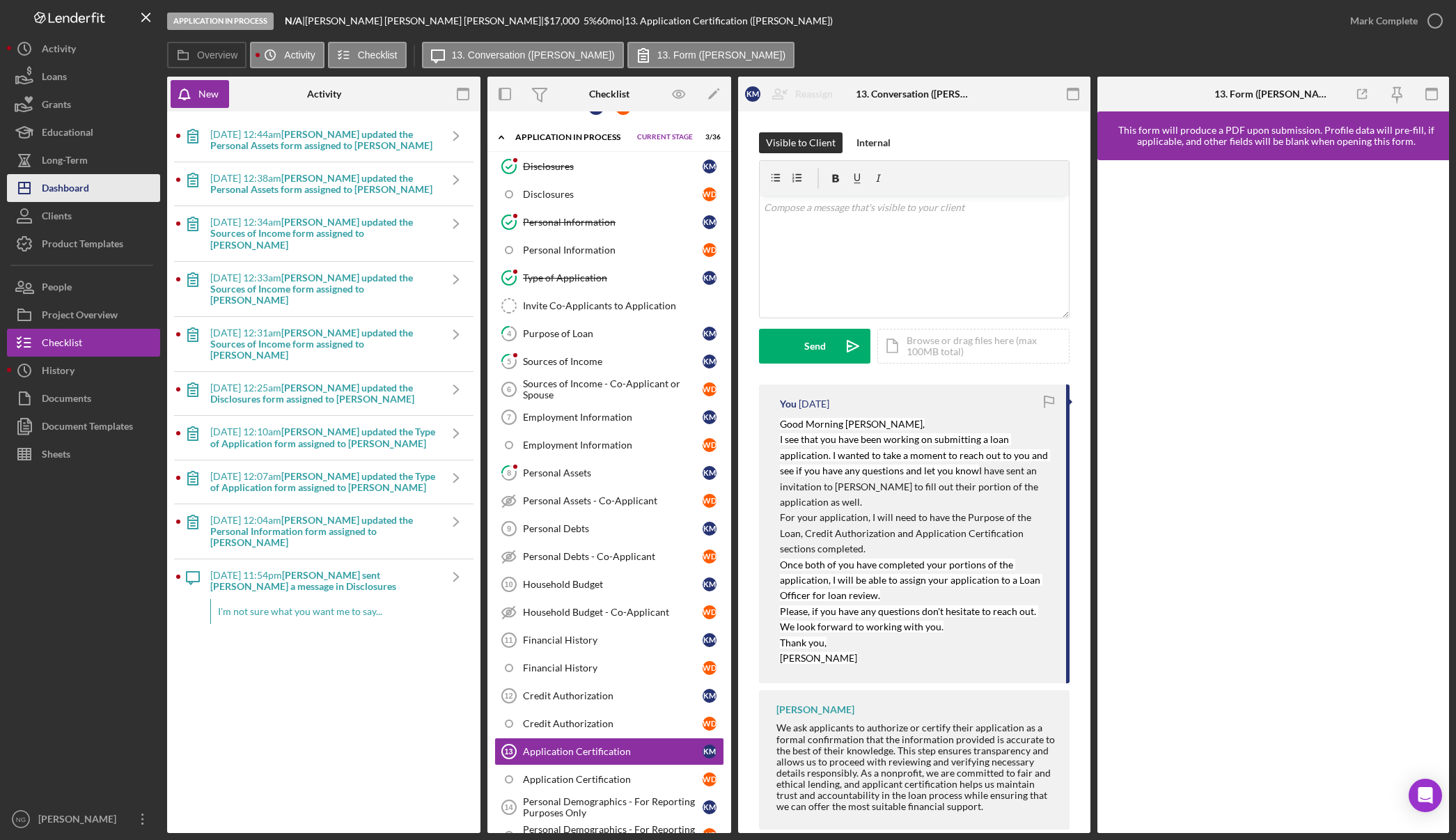
click at [72, 181] on div "Dashboard" at bounding box center [66, 190] width 47 height 31
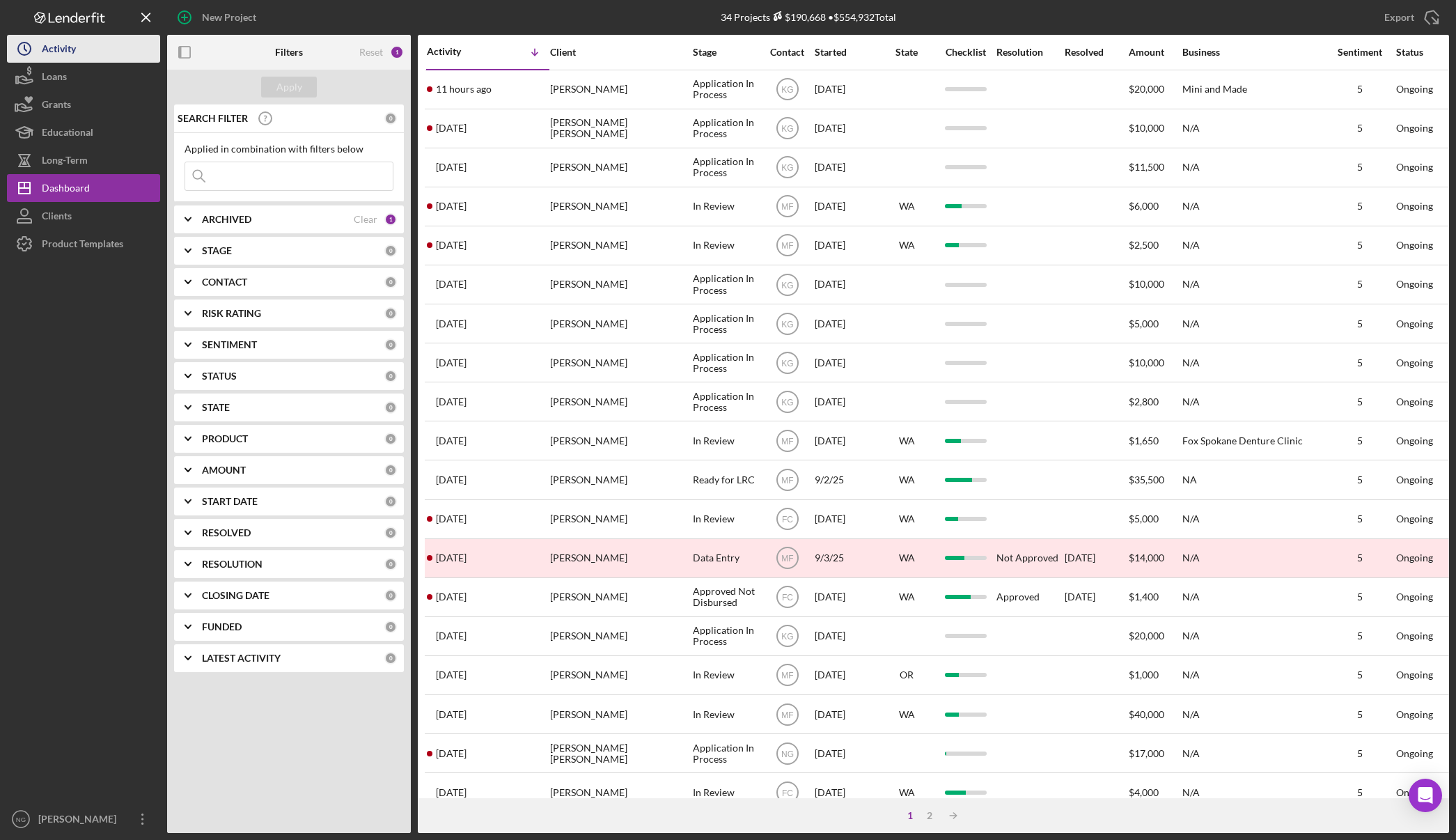
click at [93, 42] on button "Icon/History Activity" at bounding box center [83, 48] width 153 height 28
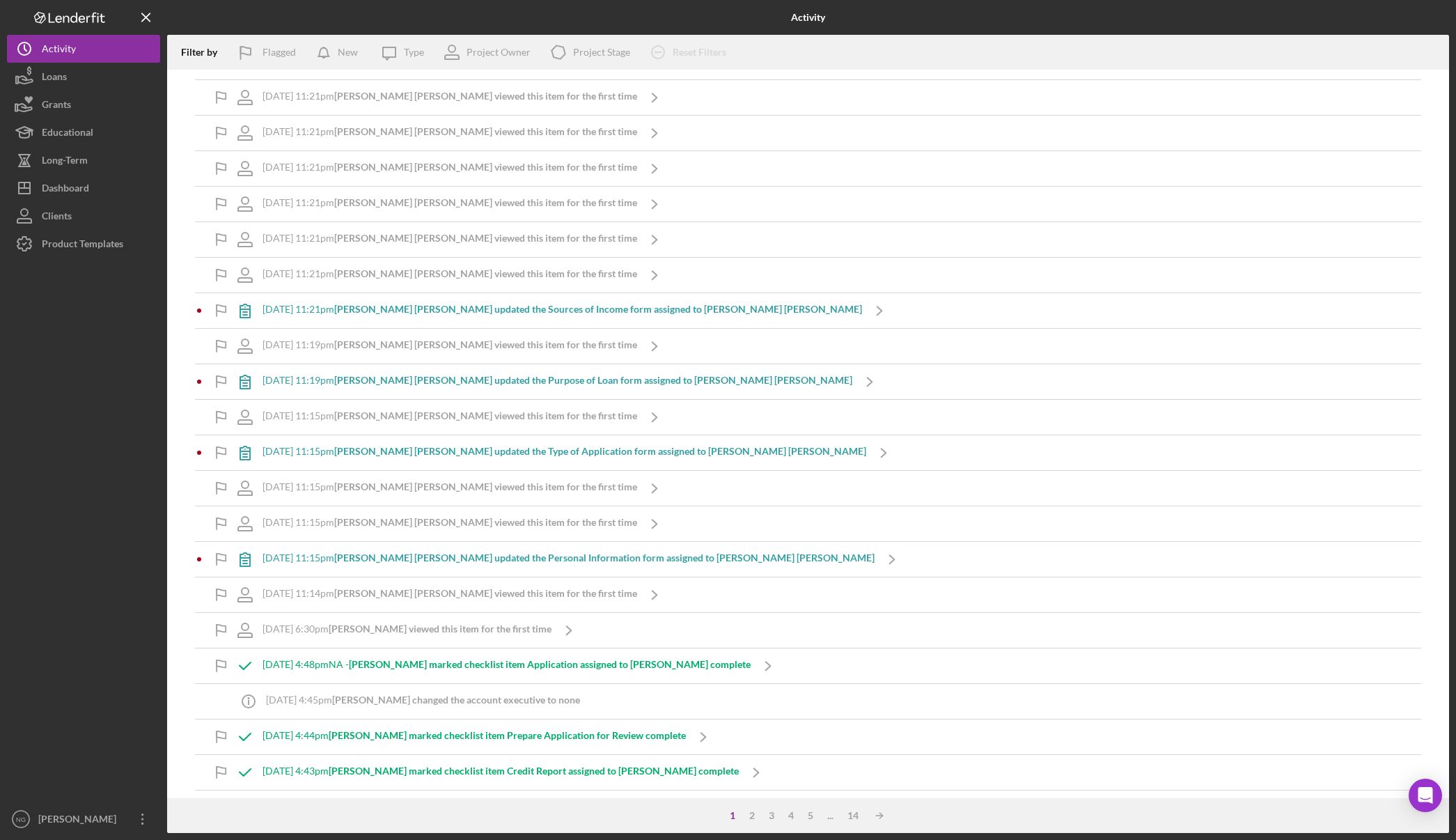
scroll to position [418, 0]
